Goal: Task Accomplishment & Management: Use online tool/utility

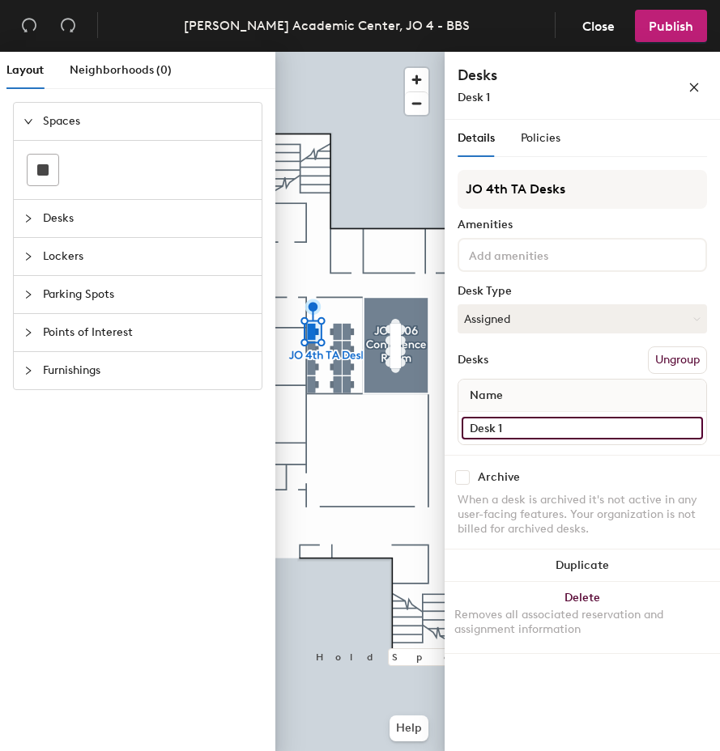
click at [508, 430] on input "Desk 1" at bounding box center [581, 428] width 241 height 23
type input "Desk 12"
click at [570, 320] on button "Assigned" at bounding box center [581, 318] width 249 height 29
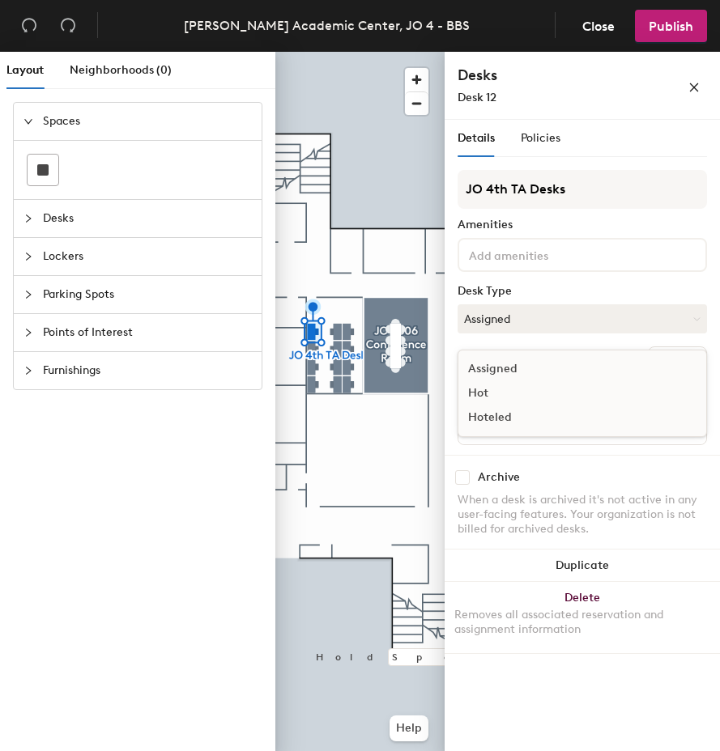
click at [506, 418] on div "Hoteled" at bounding box center [539, 418] width 162 height 24
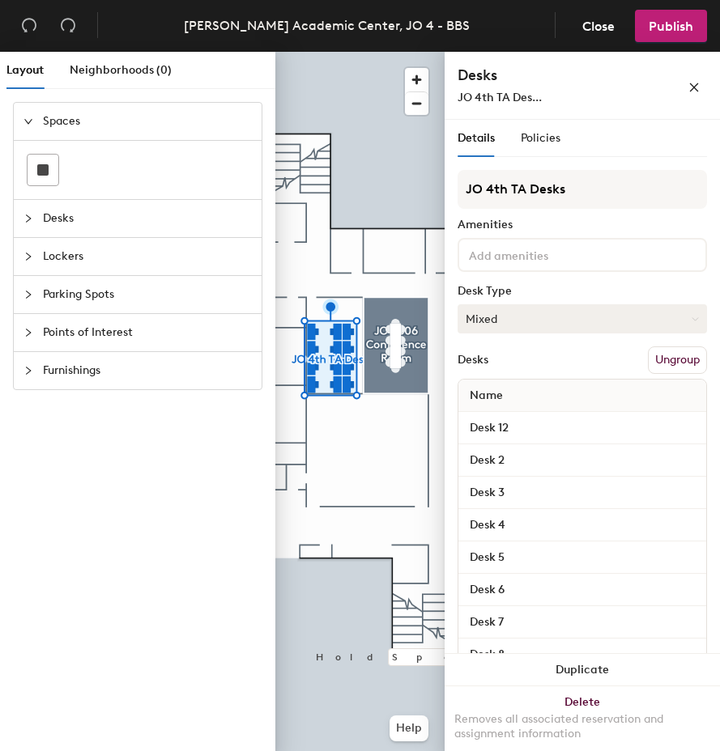
click at [551, 319] on button "Mixed" at bounding box center [581, 318] width 249 height 29
click at [490, 420] on div "Hoteled" at bounding box center [539, 418] width 162 height 24
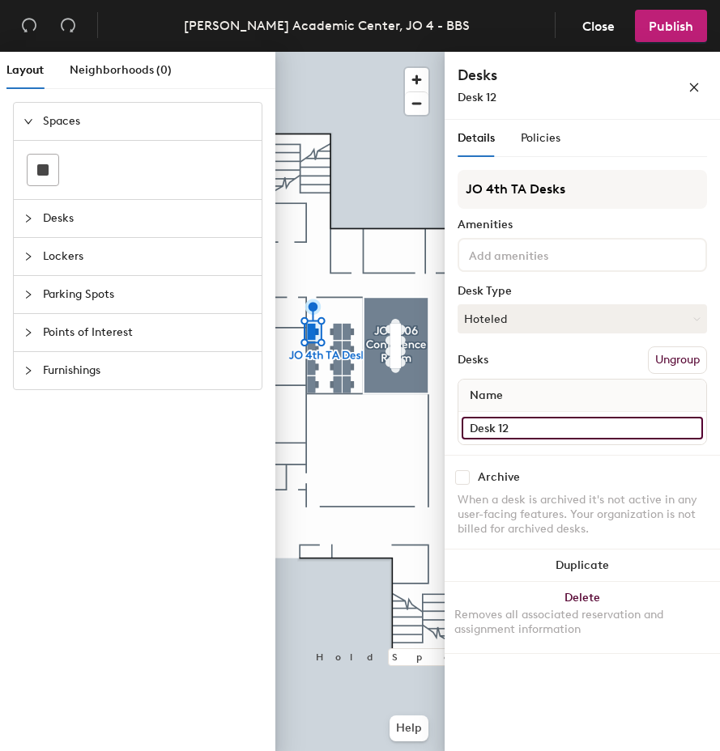
click at [509, 428] on input "Desk 12" at bounding box center [581, 428] width 241 height 23
click at [511, 428] on input "Desk 12" at bounding box center [581, 428] width 241 height 23
type input "Desk 1"
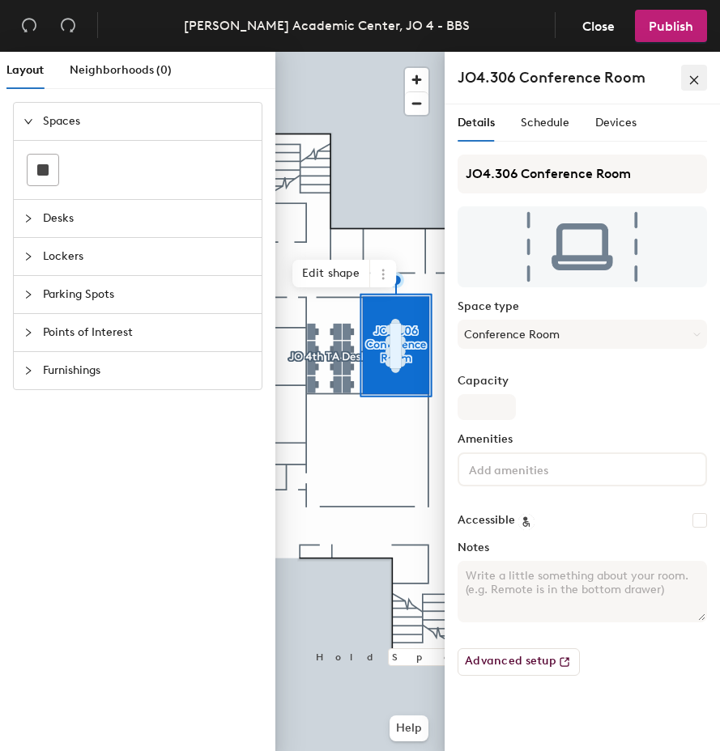
click at [694, 83] on icon "close" at bounding box center [693, 79] width 11 height 11
